Goal: Task Accomplishment & Management: Use online tool/utility

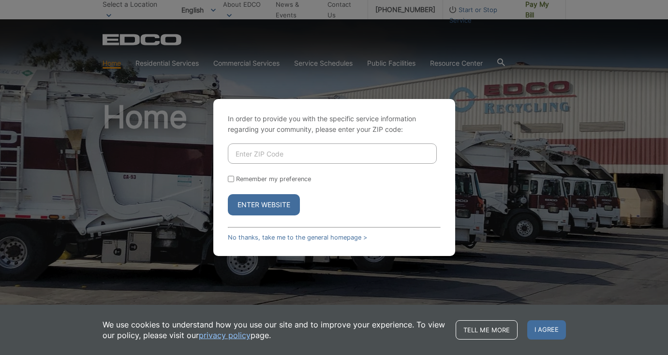
click at [247, 156] on input "Enter ZIP Code" at bounding box center [332, 154] width 209 height 20
type input "91901"
click at [229, 180] on input "Remember my preference" at bounding box center [231, 179] width 6 height 6
checkbox input "true"
click at [253, 199] on button "Enter Website" at bounding box center [264, 204] width 72 height 21
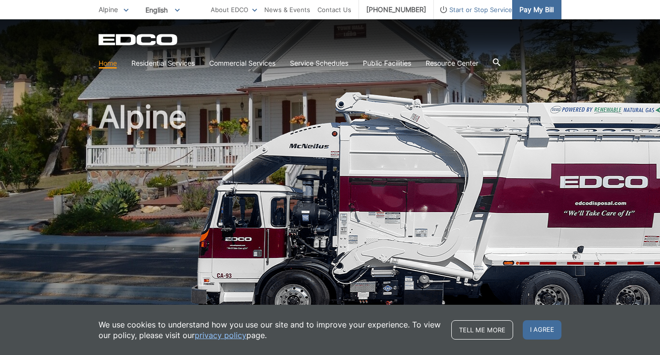
click at [529, 8] on span "Pay My Bill" at bounding box center [537, 9] width 34 height 11
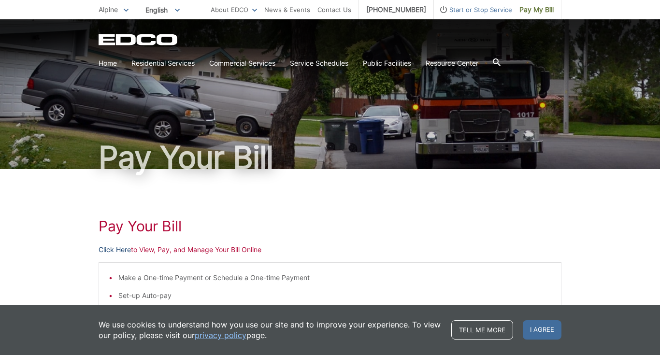
click at [115, 251] on link "Click Here" at bounding box center [115, 250] width 32 height 11
